Goal: Task Accomplishment & Management: Use online tool/utility

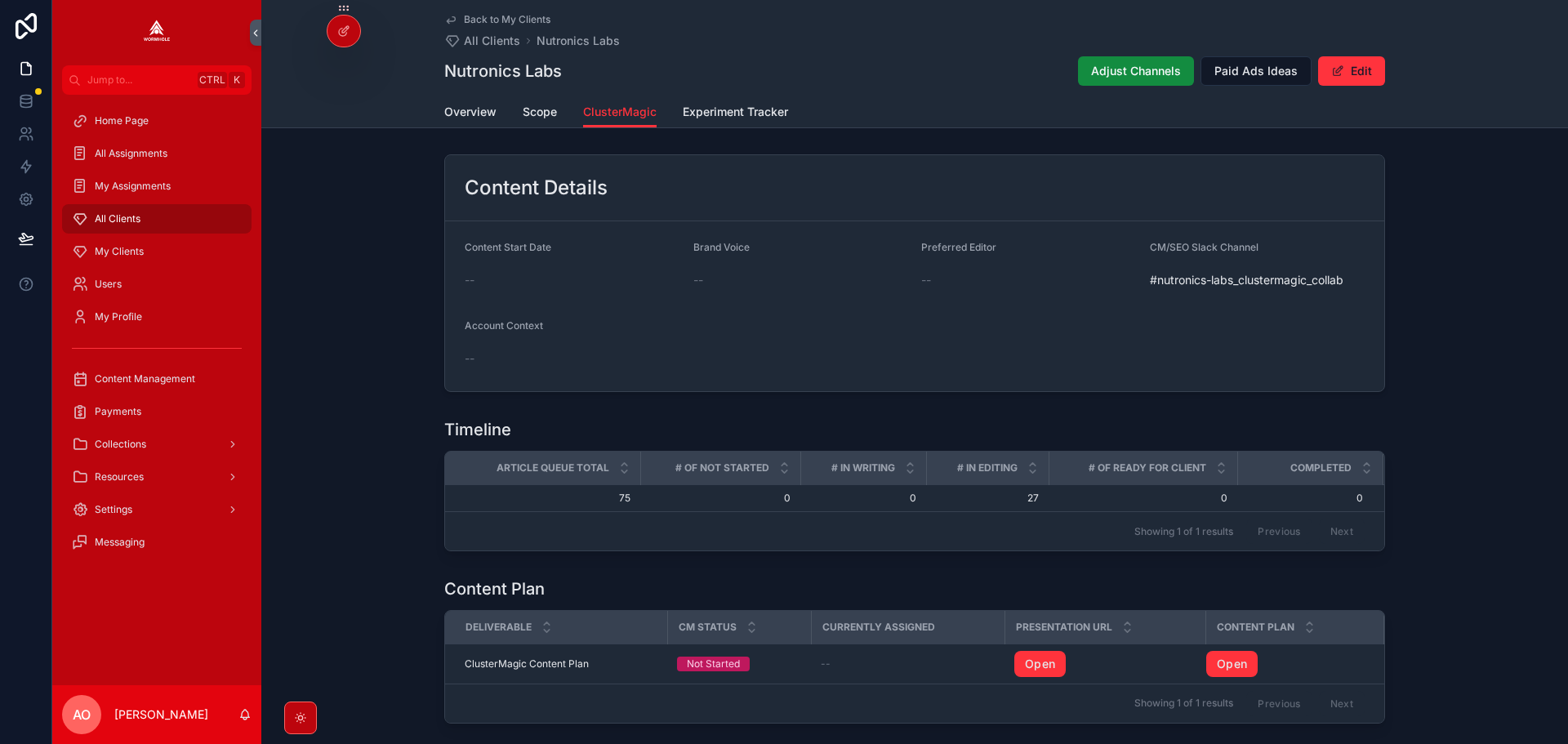
scroll to position [527, 0]
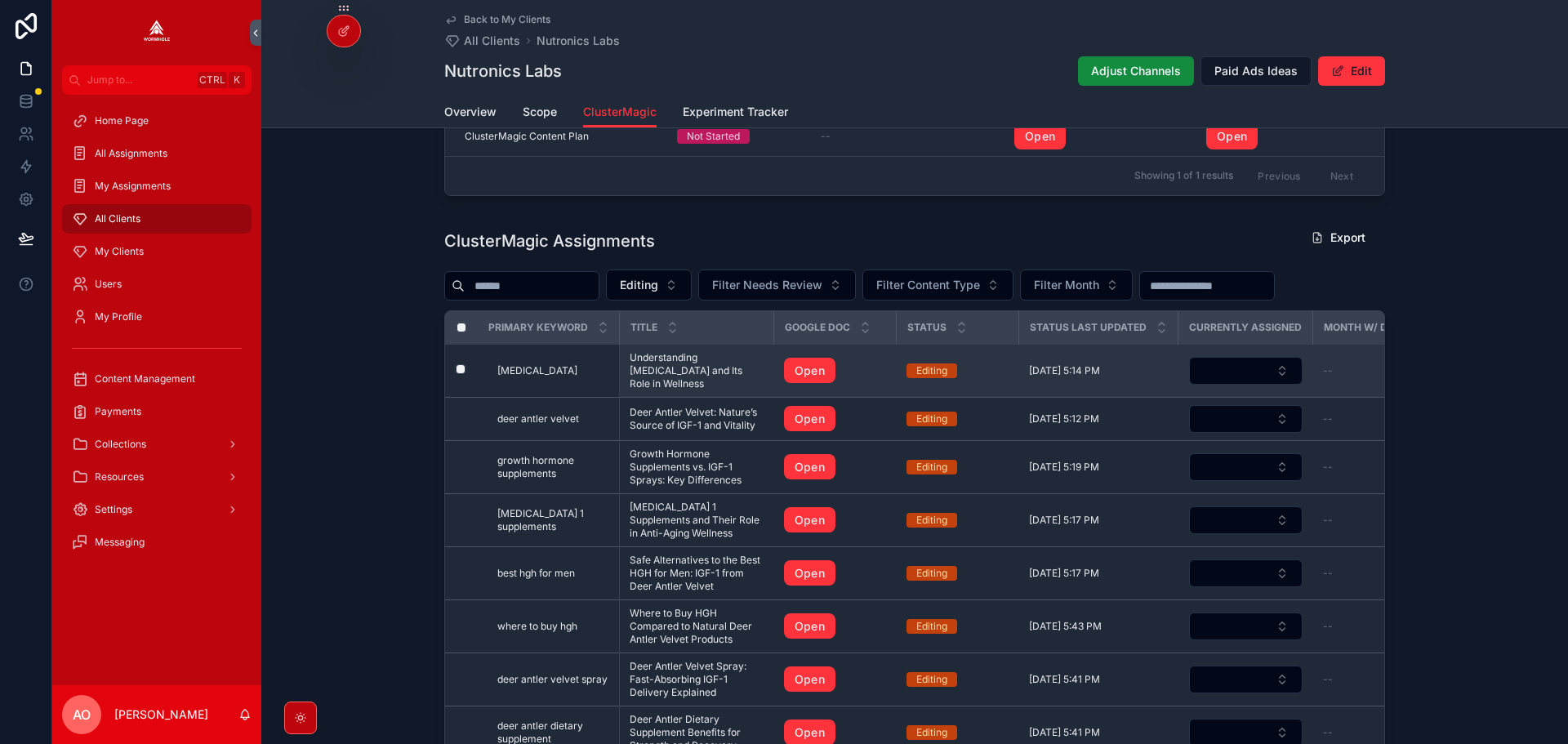
drag, startPoint x: 652, startPoint y: 376, endPoint x: 670, endPoint y: 376, distance: 18.0
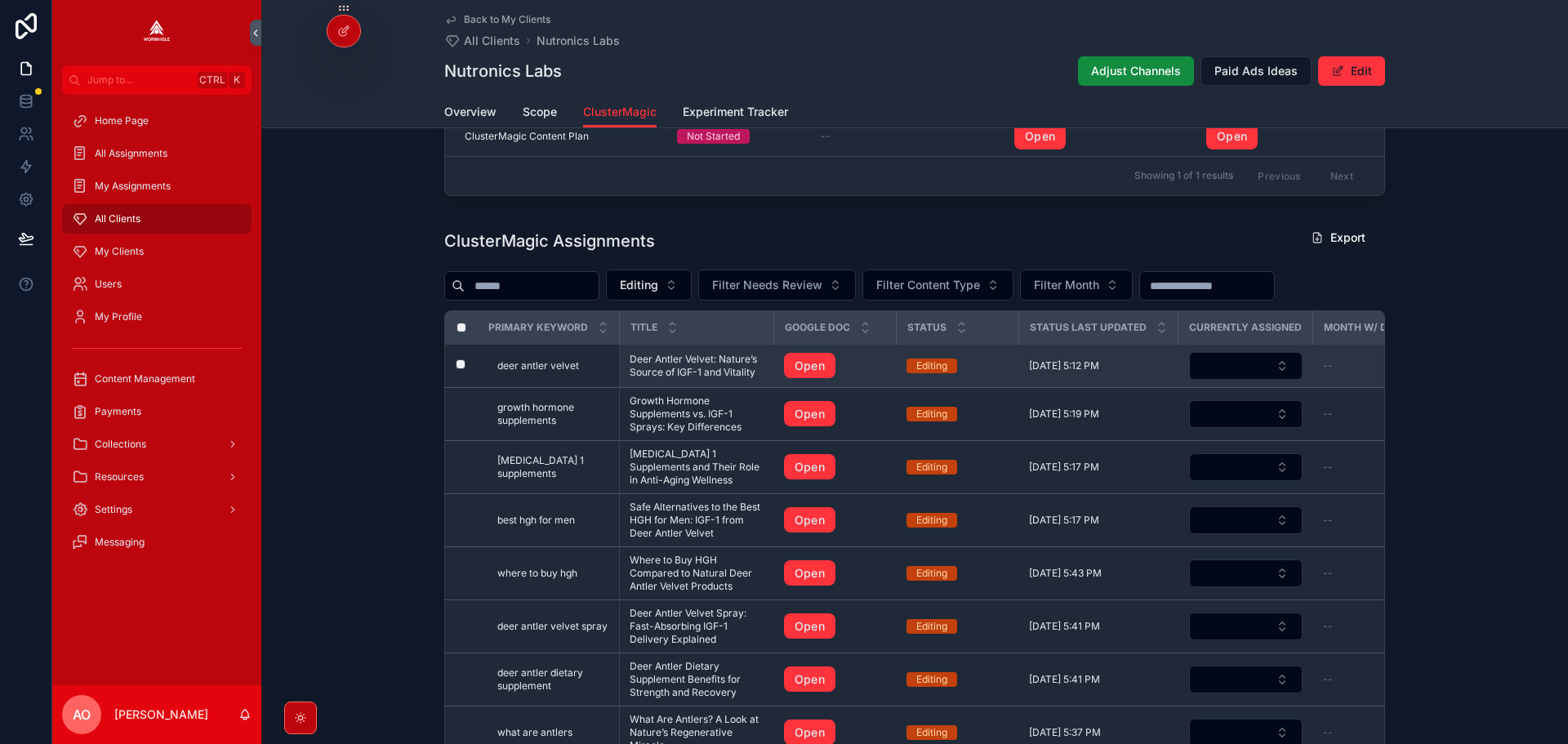
drag, startPoint x: 684, startPoint y: 396, endPoint x: 665, endPoint y: 368, distance: 33.8
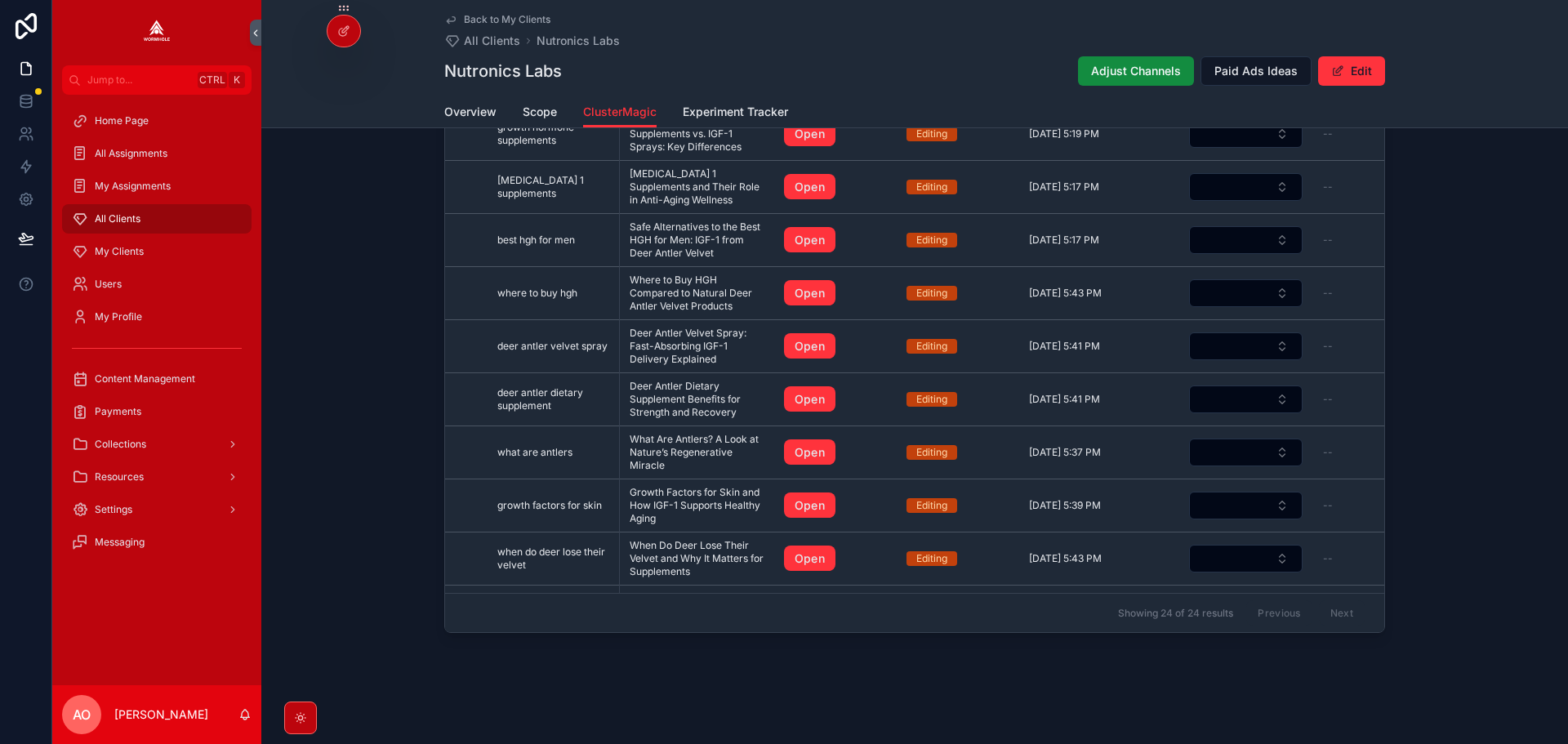
scroll to position [691, 0]
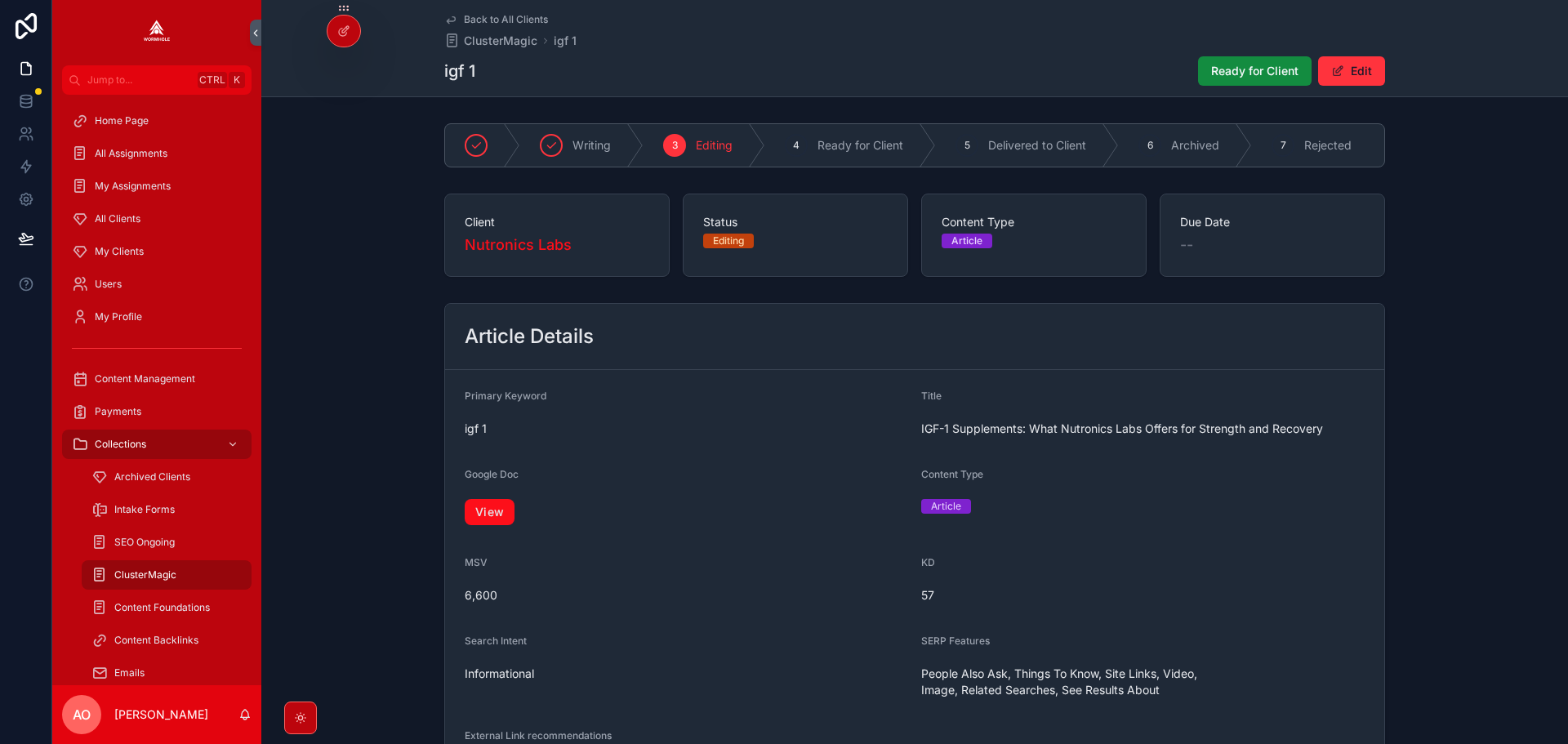
click at [478, 519] on link "View" at bounding box center [489, 512] width 50 height 26
click at [1245, 77] on span "Ready for Client" at bounding box center [1255, 71] width 88 height 16
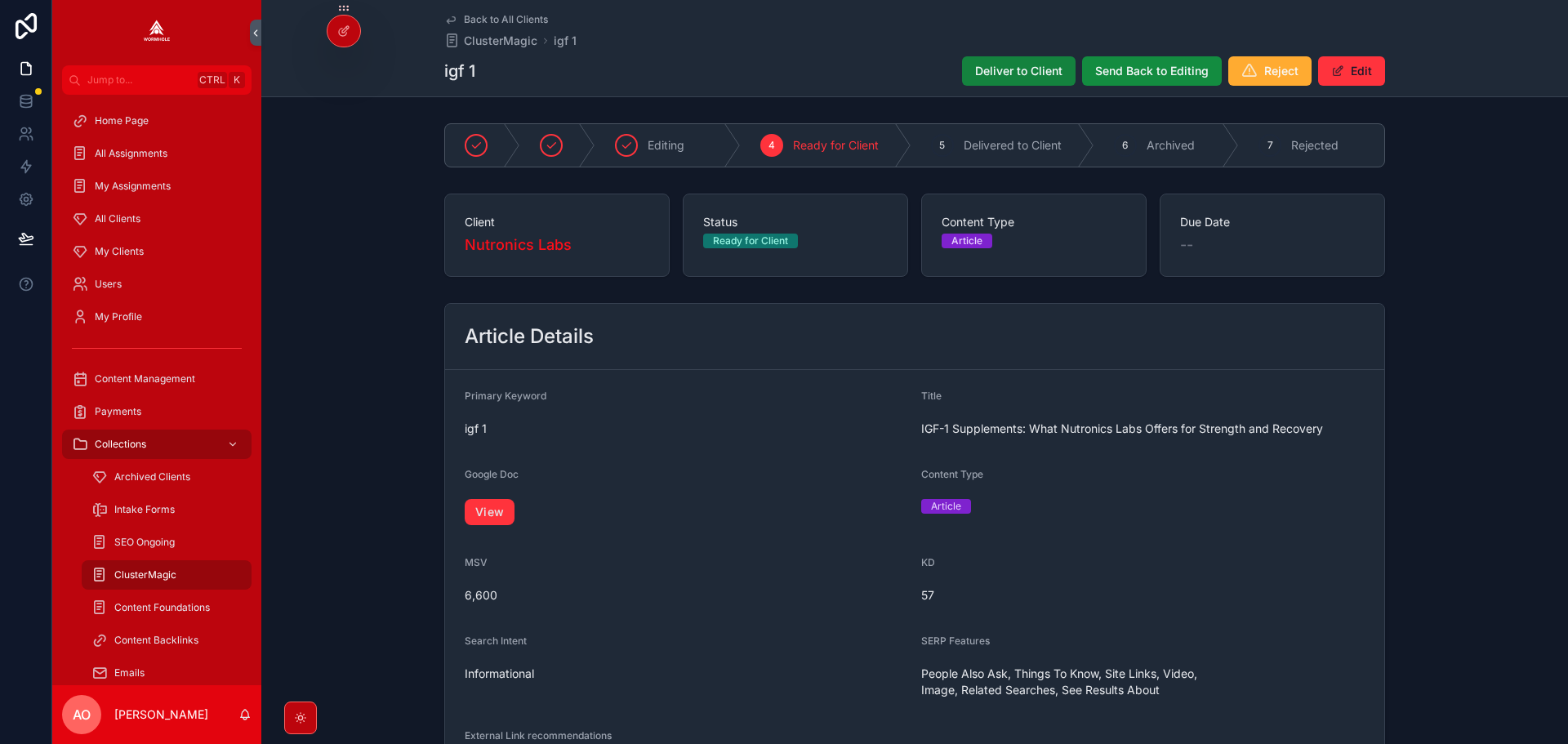
click at [1039, 67] on span "Deliver to Client" at bounding box center [1018, 71] width 88 height 16
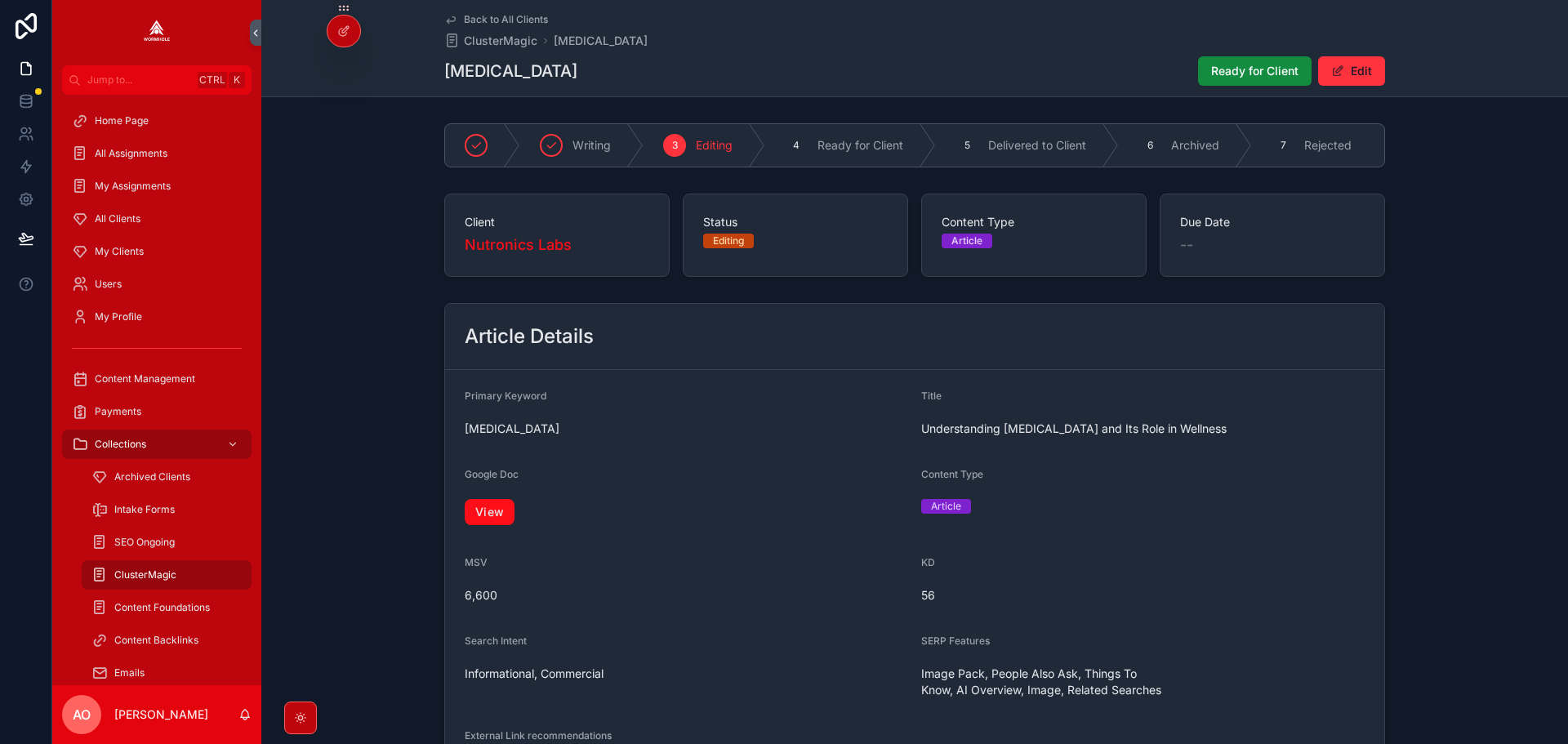
click at [505, 508] on link "View" at bounding box center [489, 512] width 50 height 26
click at [1216, 78] on span "Ready for Client" at bounding box center [1255, 71] width 88 height 16
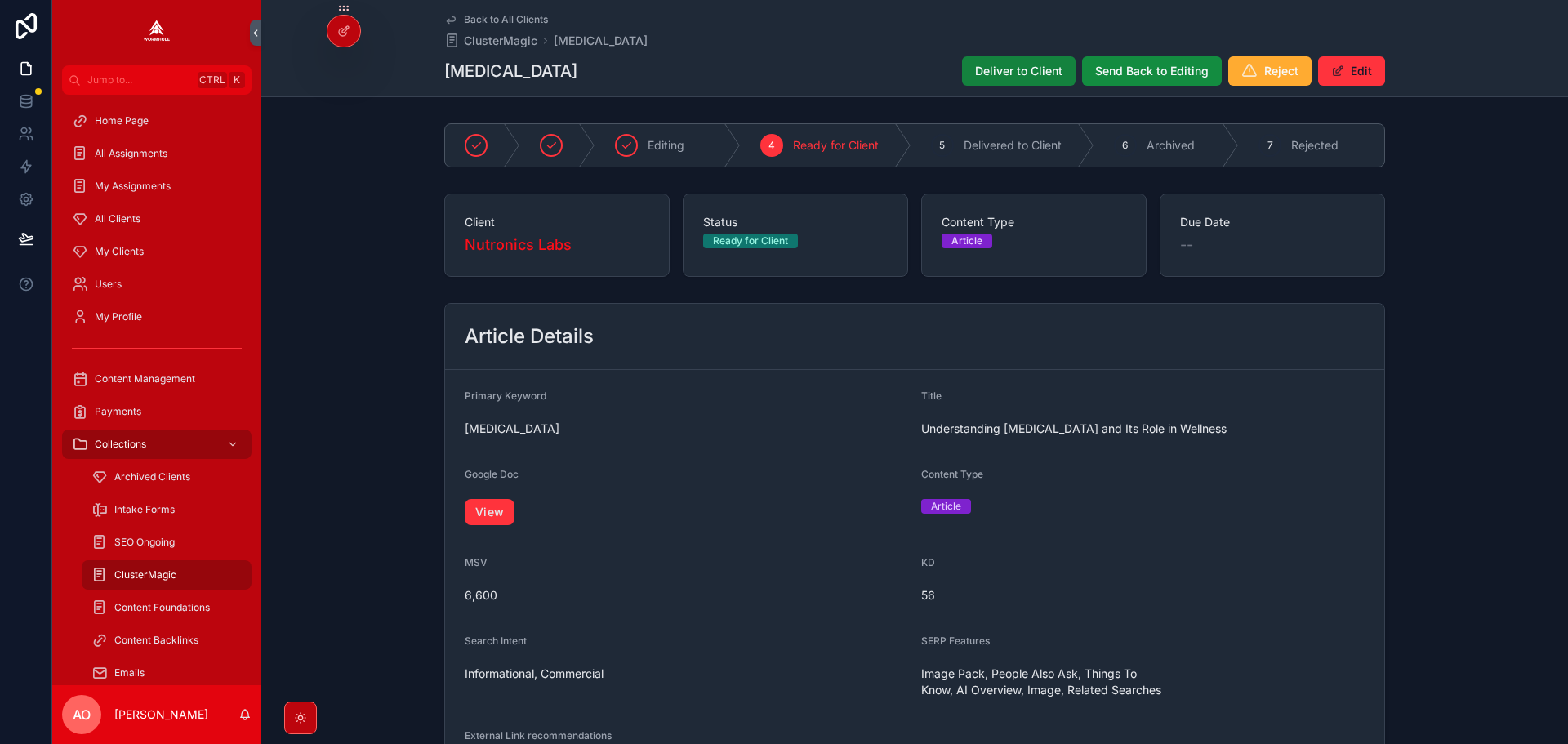
click at [1009, 74] on span "Deliver to Client" at bounding box center [1018, 71] width 88 height 16
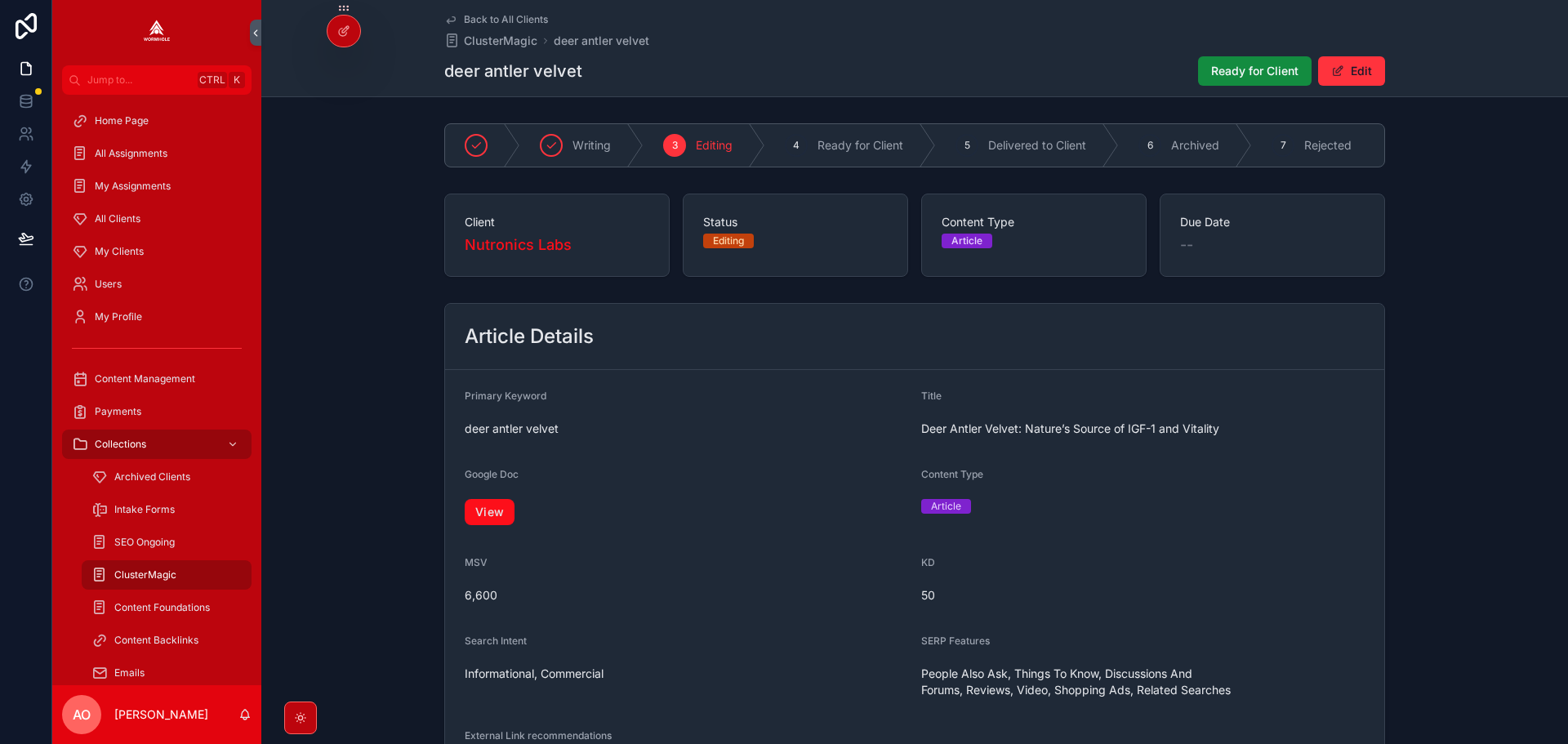
click at [460, 519] on form "Primary Keyword deer antler velvet Title Deer Antler Velvet: Nature’s Source of…" at bounding box center [914, 585] width 939 height 431
click at [494, 518] on link "View" at bounding box center [489, 512] width 50 height 26
click at [1242, 62] on button "Ready for Client" at bounding box center [1255, 71] width 114 height 29
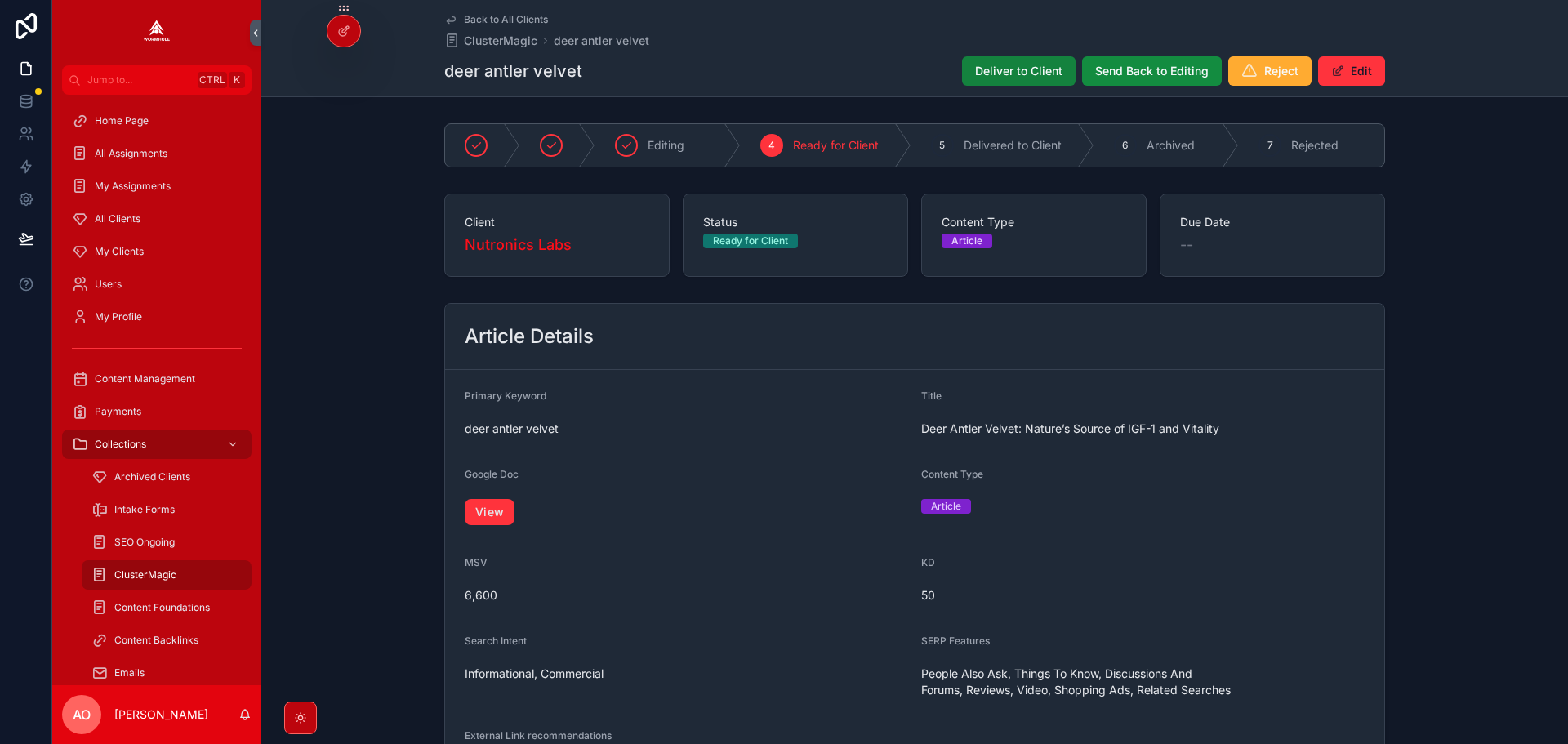
click at [1009, 69] on span "Deliver to Client" at bounding box center [1018, 71] width 88 height 16
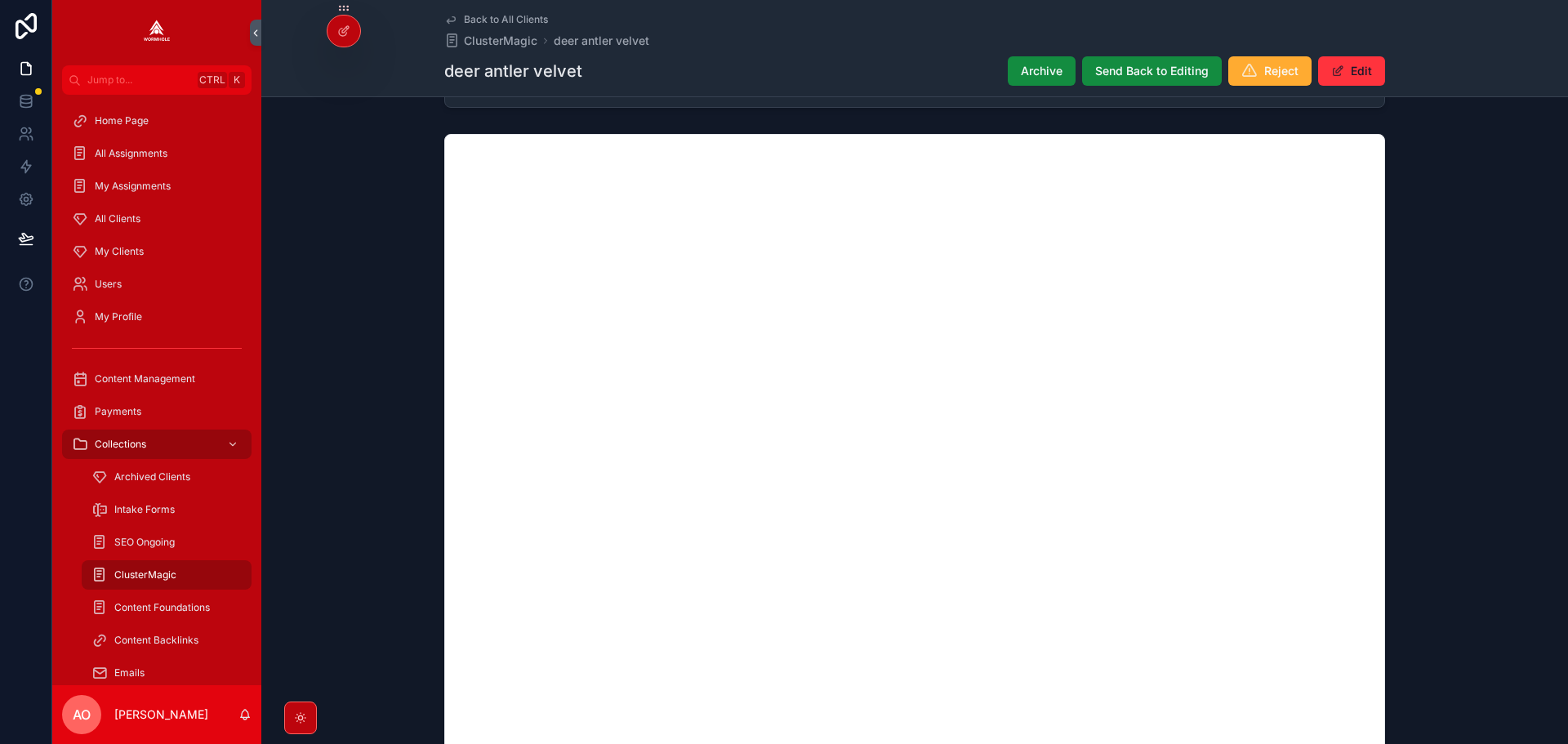
scroll to position [1387, 0]
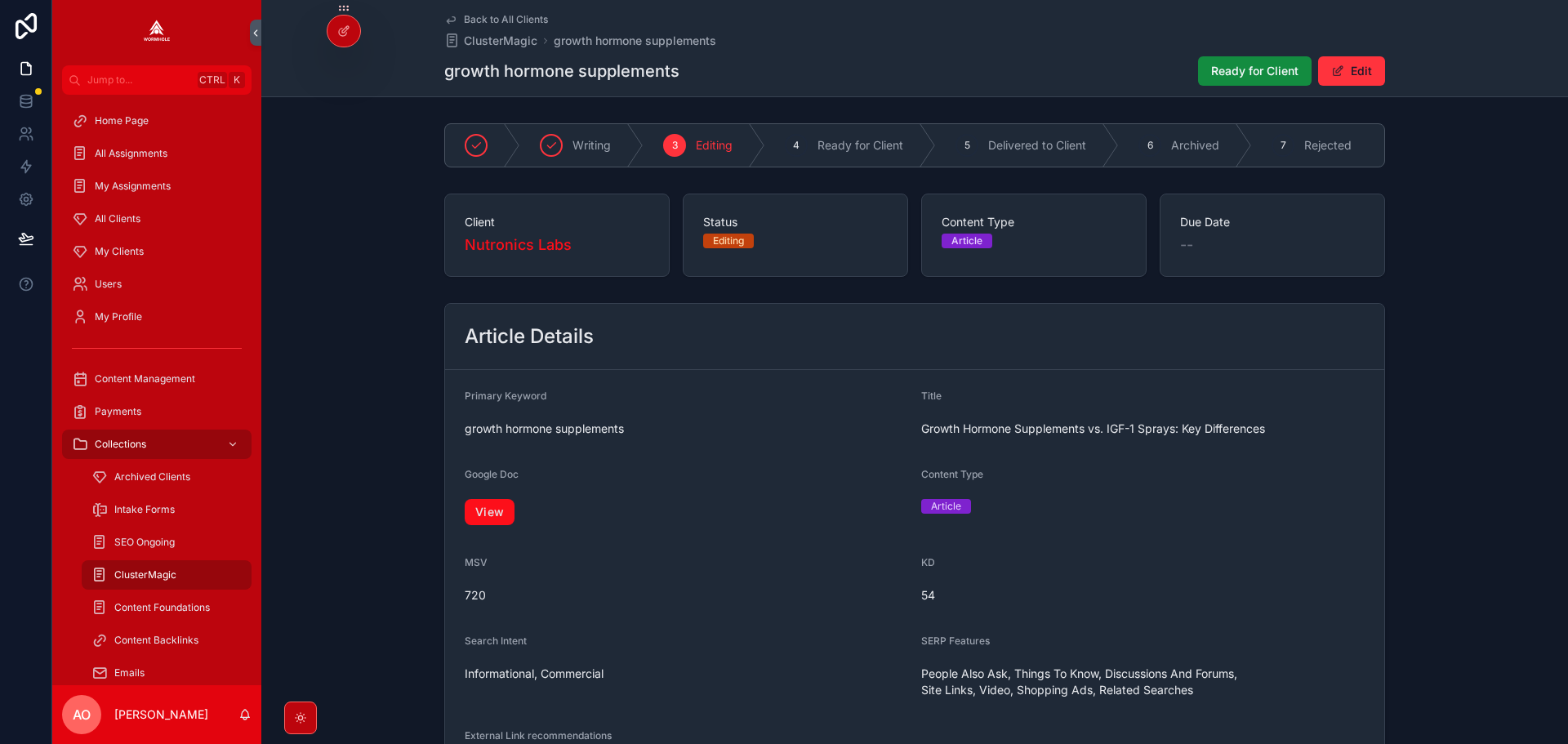
click at [493, 525] on link "View" at bounding box center [489, 512] width 50 height 26
click at [1206, 69] on button "Ready for Client" at bounding box center [1255, 71] width 114 height 29
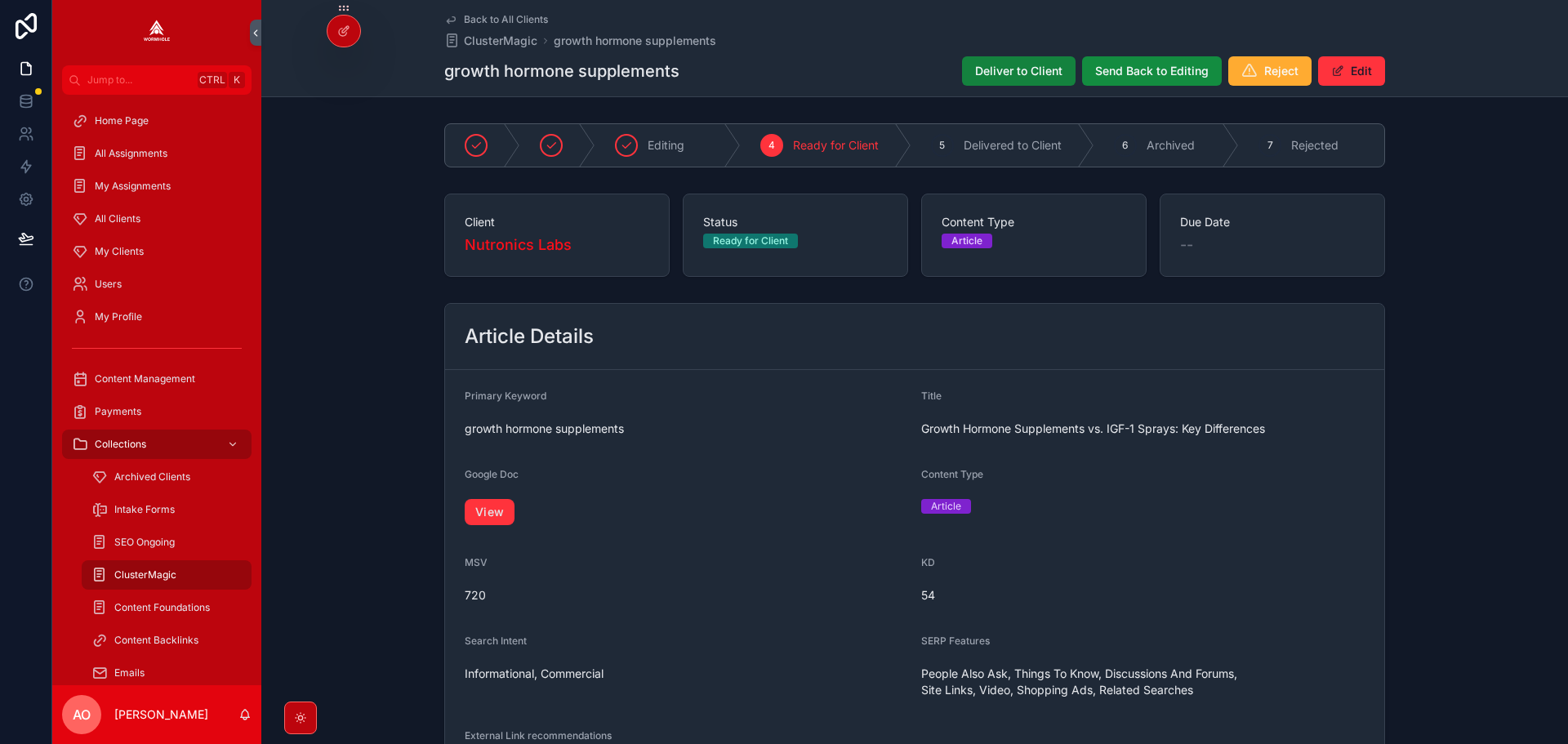
click at [1029, 74] on span "Deliver to Client" at bounding box center [1018, 71] width 88 height 16
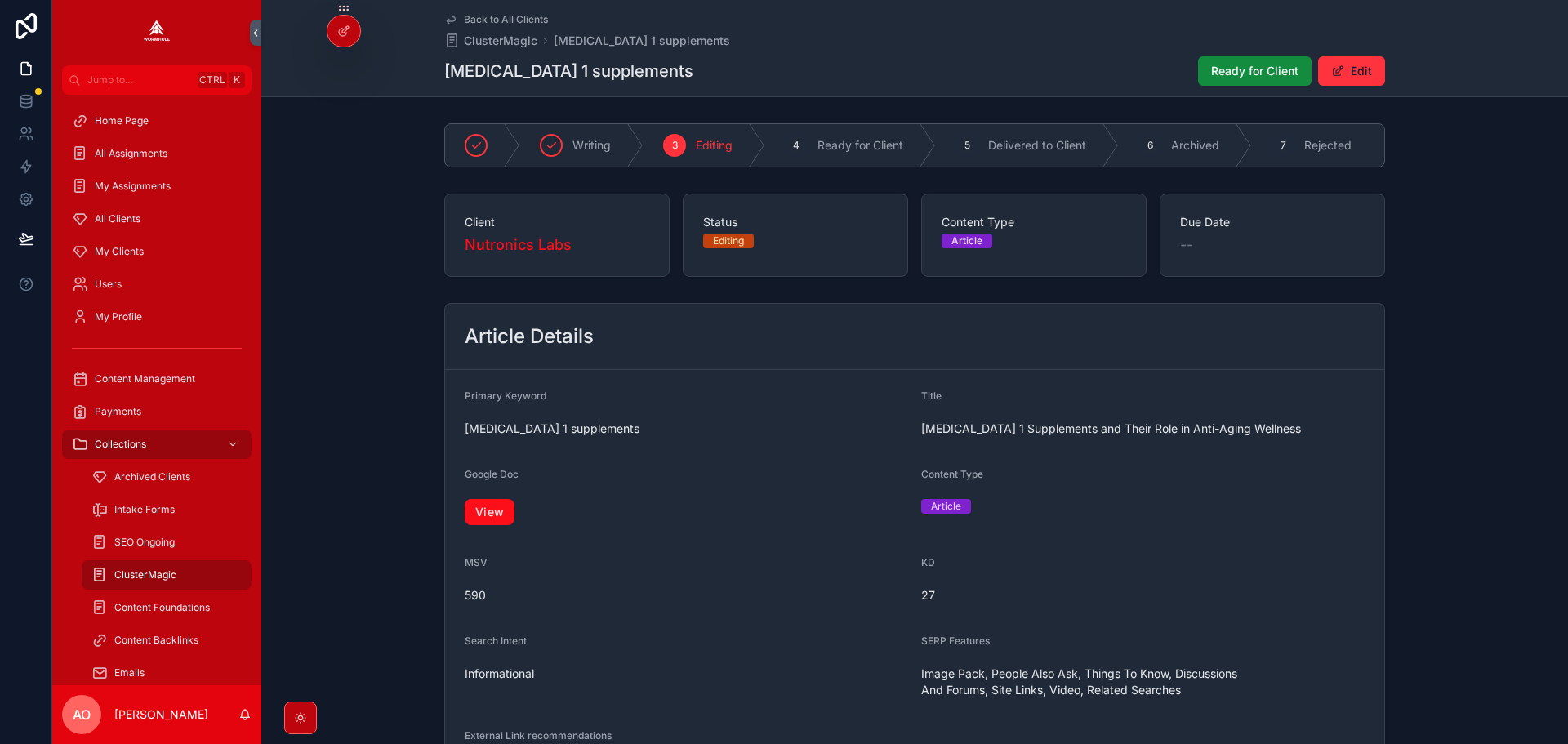
click at [499, 513] on link "View" at bounding box center [489, 512] width 50 height 26
click at [1234, 71] on span "Ready for Client" at bounding box center [1255, 71] width 88 height 16
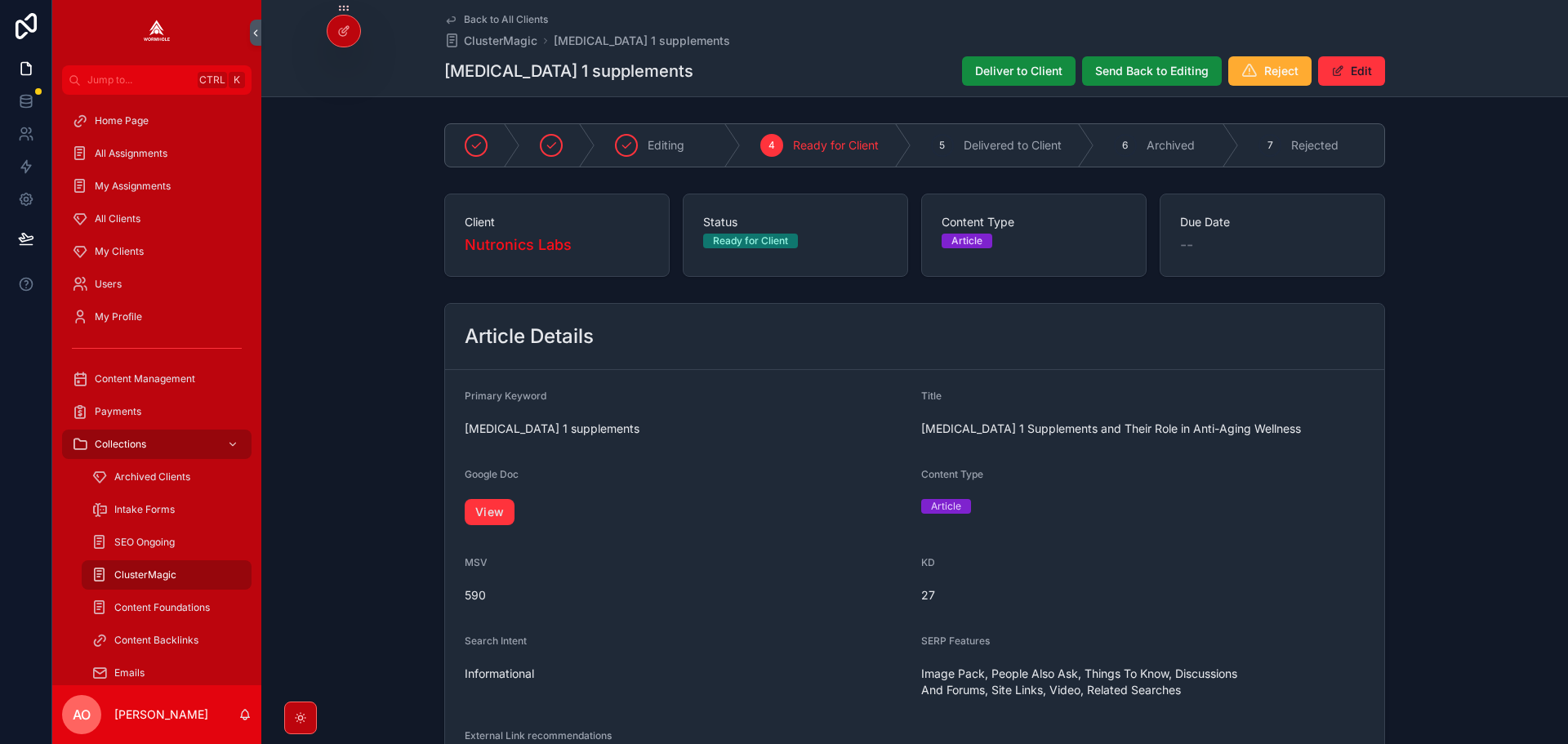
click at [1032, 54] on div "Back to All Clients ClusterMagic growth factor 1 supplements growth factor 1 su…" at bounding box center [914, 48] width 941 height 96
click at [1018, 67] on span "Deliver to Client" at bounding box center [1018, 71] width 88 height 16
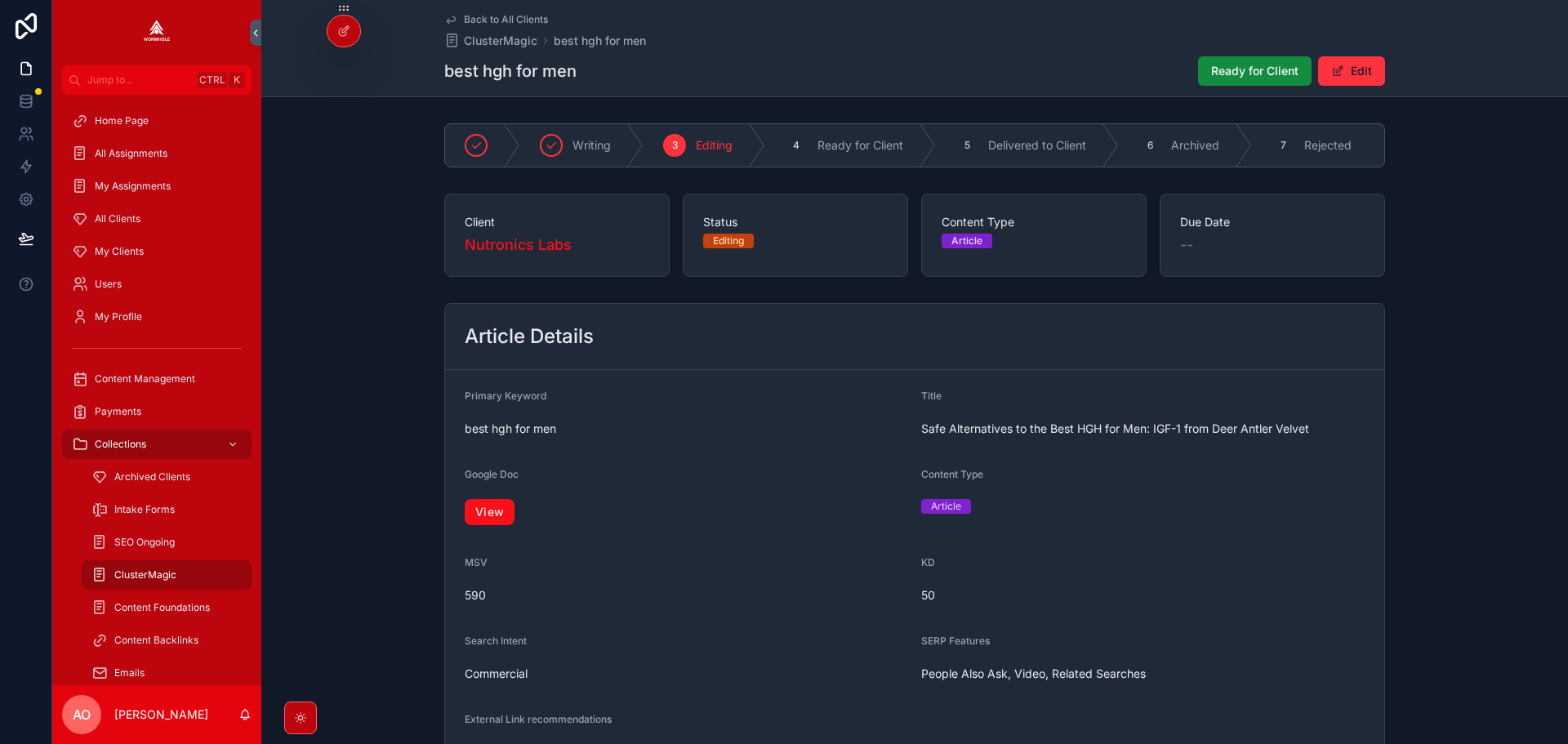
click at [508, 525] on link "View" at bounding box center [489, 512] width 50 height 26
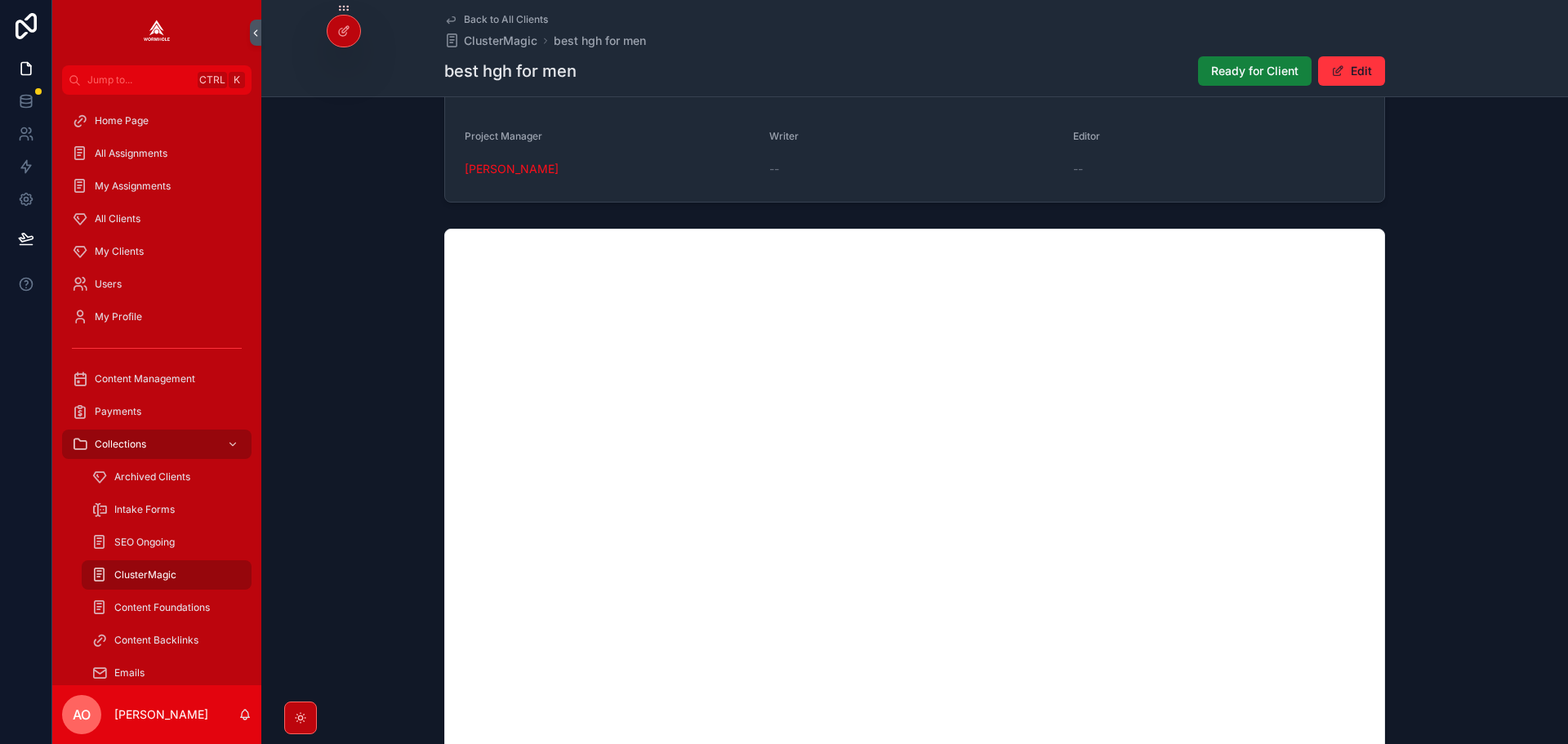
click at [1257, 71] on span "Ready for Client" at bounding box center [1255, 71] width 88 height 16
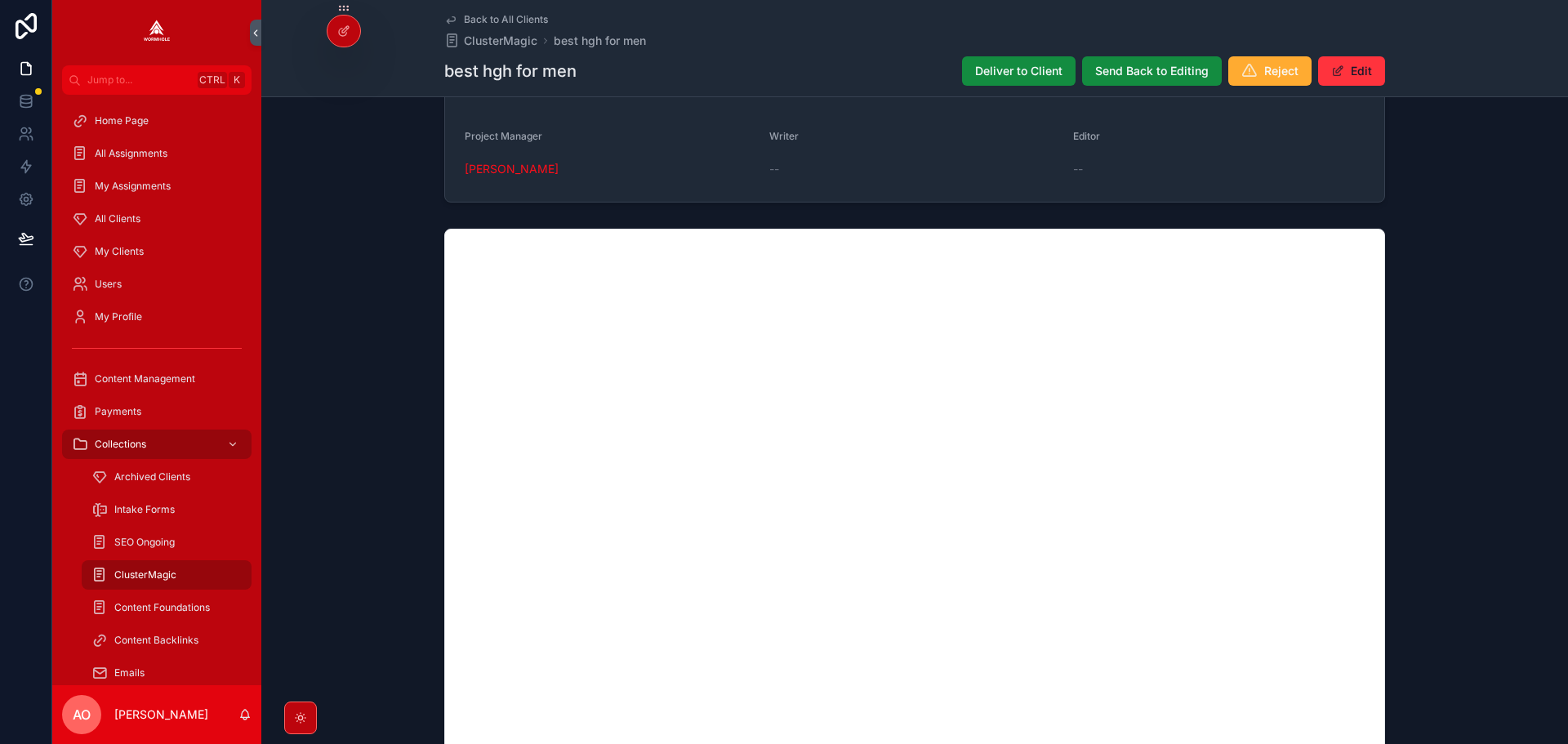
scroll to position [1024, 0]
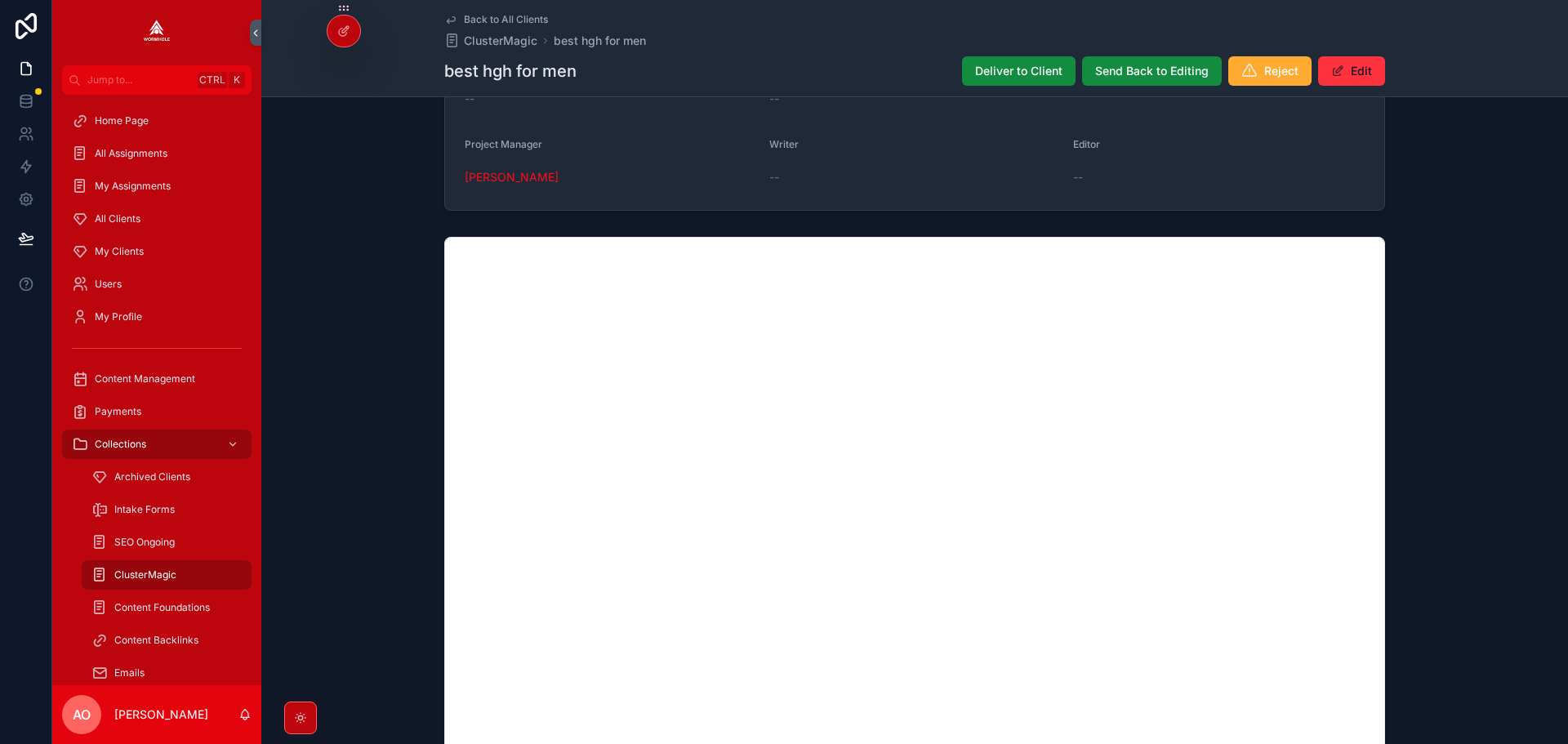
click at [1022, 91] on div "Back to All Clients ClusterMagic best hgh for men best hgh for men Deliver to C…" at bounding box center [914, 48] width 941 height 96
click at [1015, 78] on span "Deliver to Client" at bounding box center [1018, 71] width 88 height 16
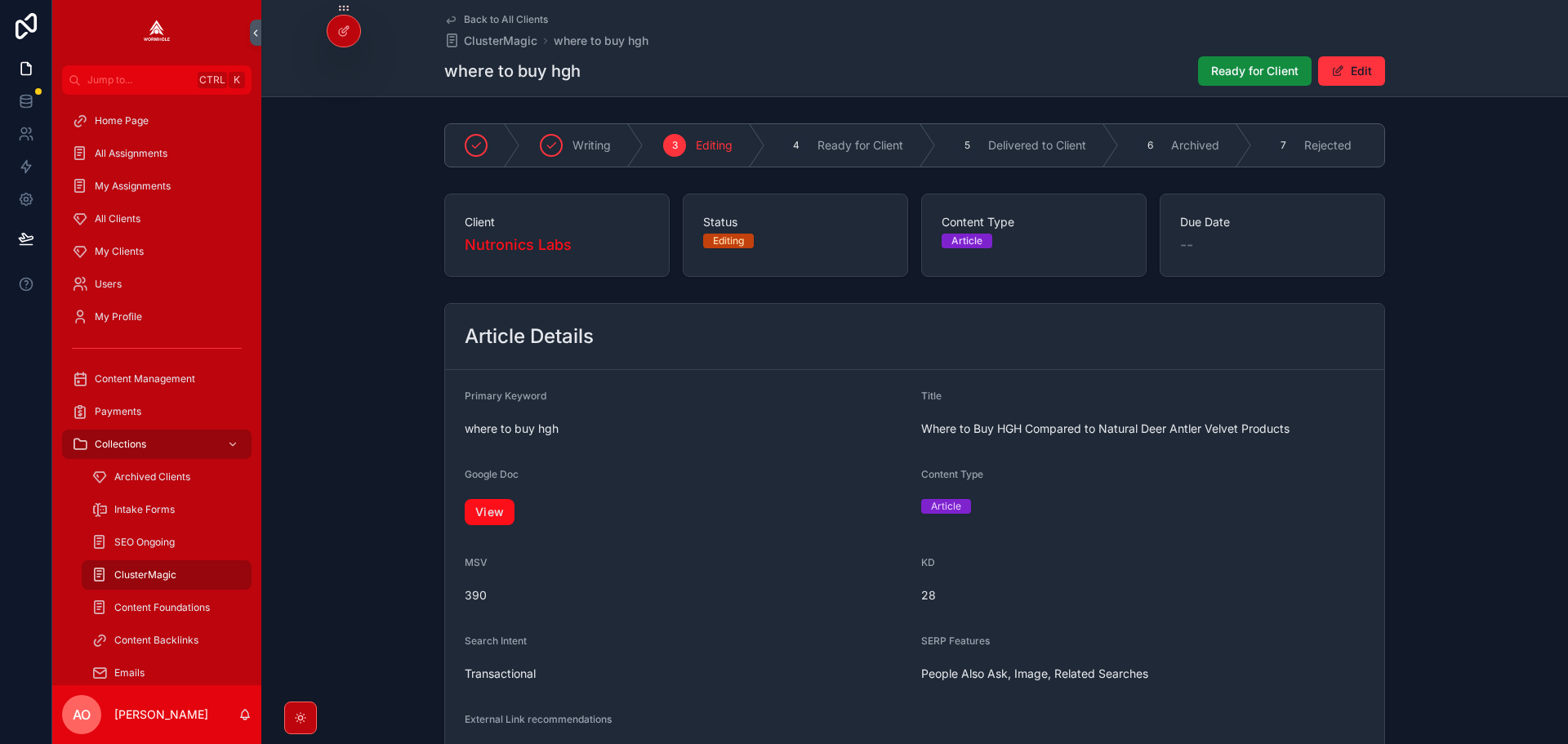
click at [487, 519] on link "View" at bounding box center [489, 512] width 50 height 26
click at [1223, 80] on button "Ready for Client" at bounding box center [1255, 71] width 114 height 29
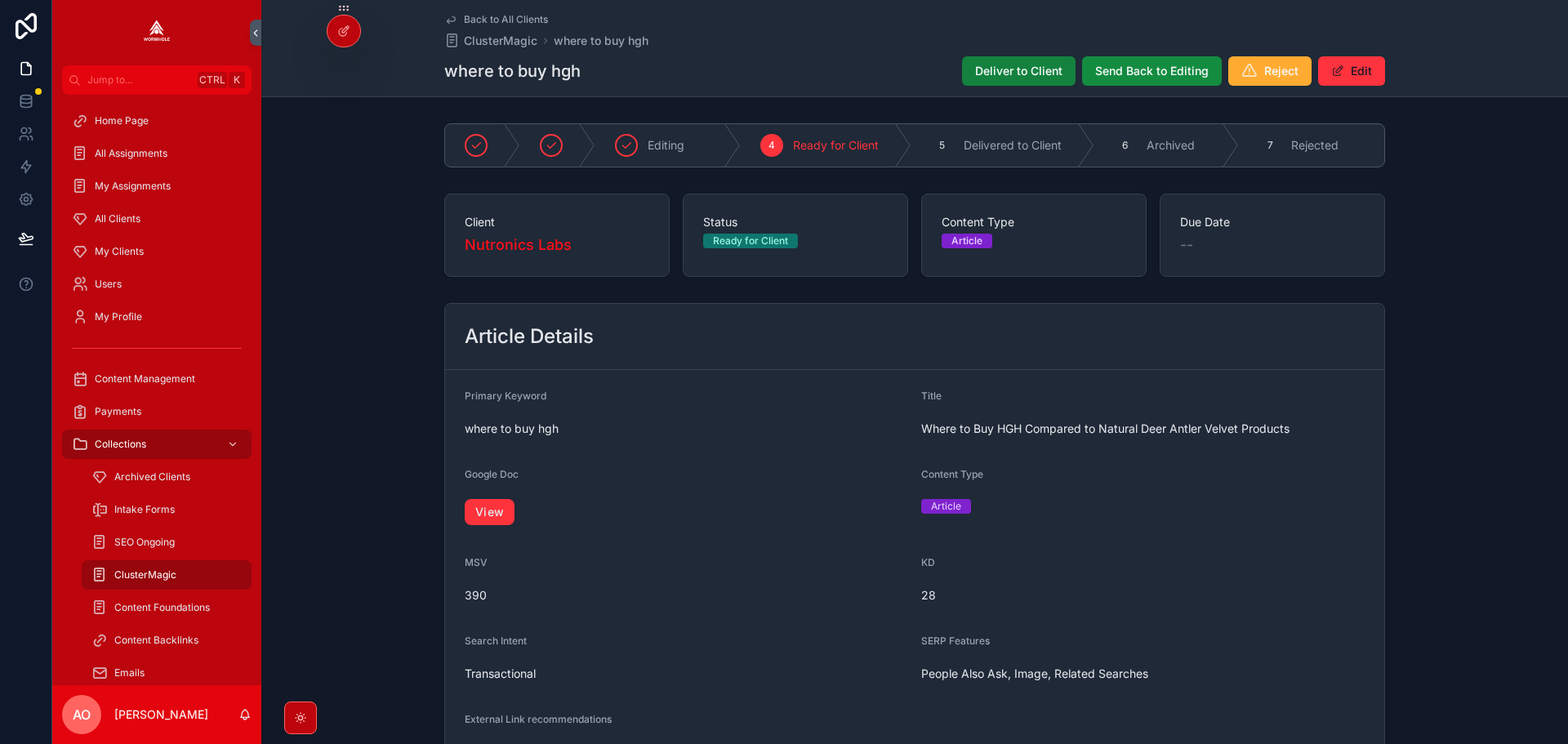
click at [1005, 74] on span "Deliver to Client" at bounding box center [1018, 71] width 88 height 16
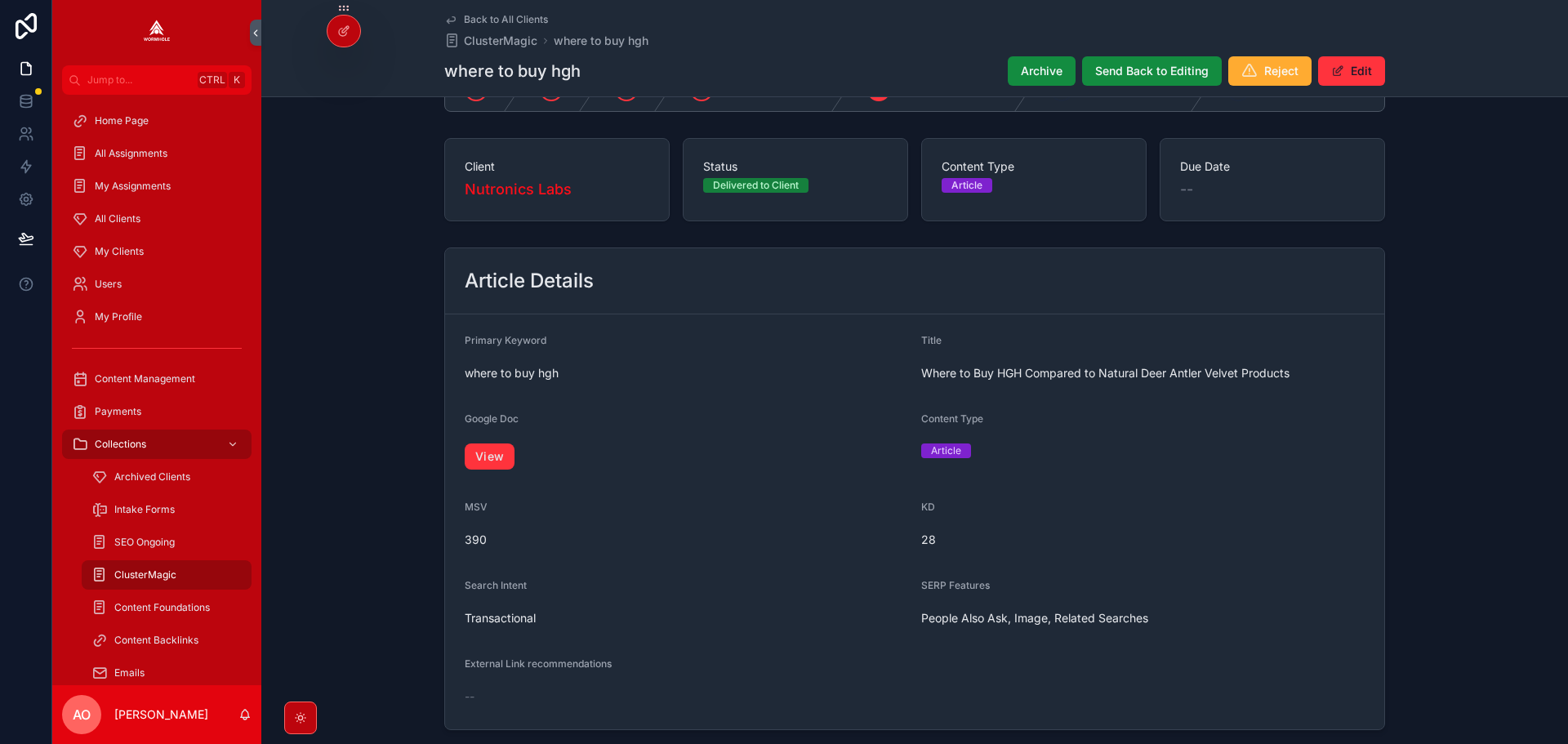
scroll to position [82, 0]
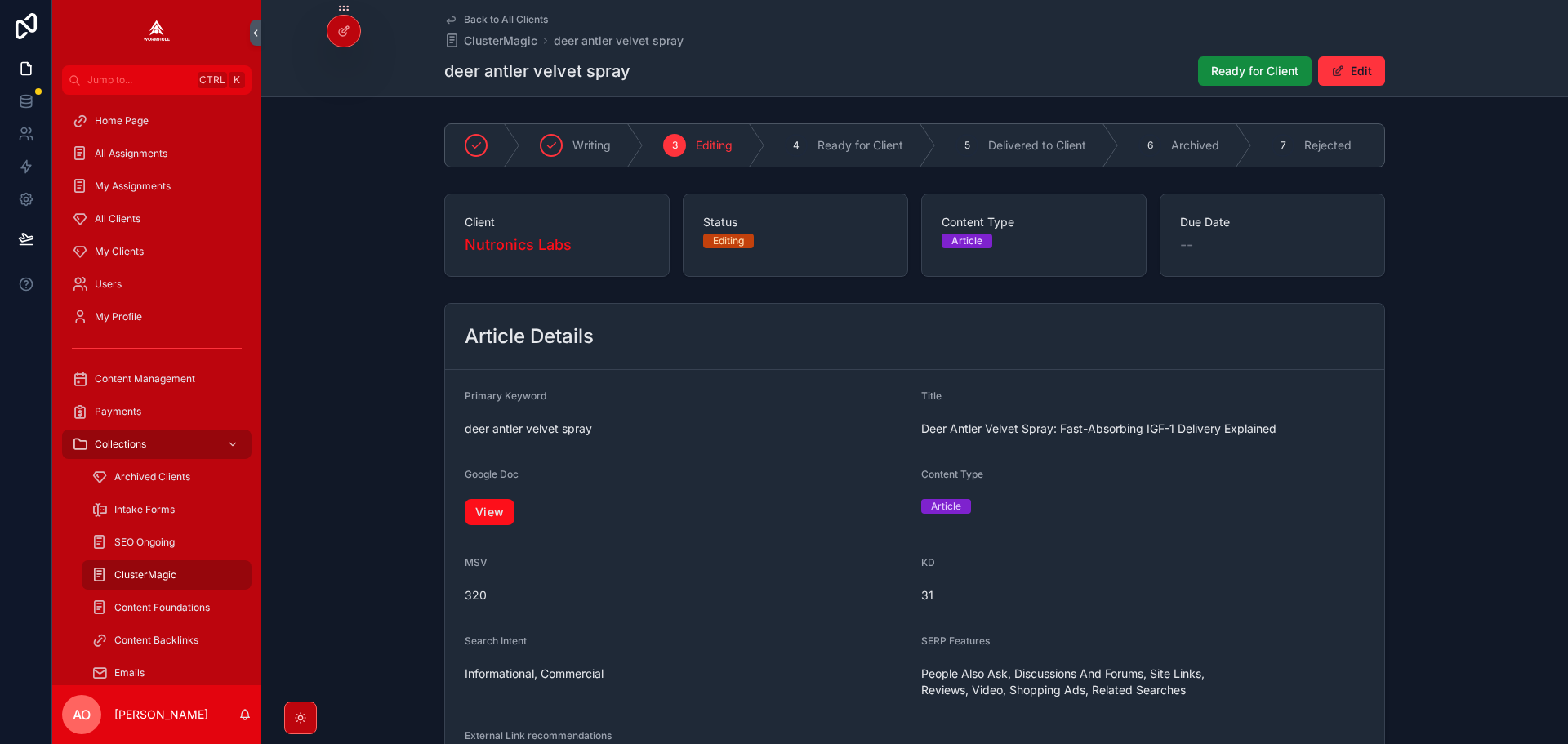
click at [497, 507] on link "View" at bounding box center [489, 512] width 50 height 26
